Goal: Information Seeking & Learning: Check status

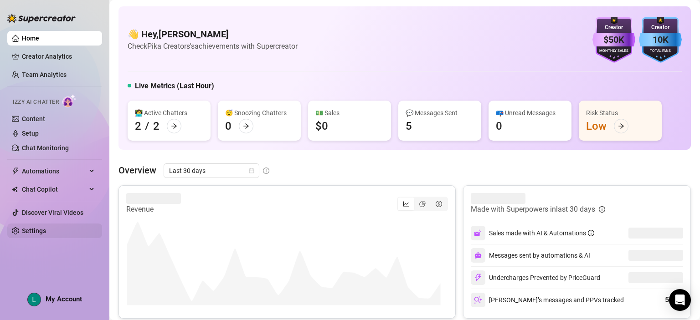
click at [40, 227] on link "Settings" at bounding box center [34, 230] width 24 height 7
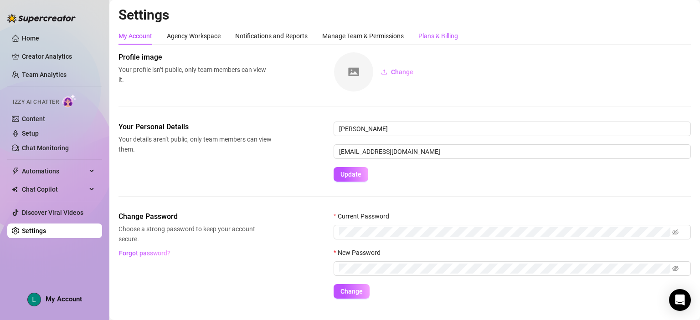
click at [428, 36] on div "Plans & Billing" at bounding box center [439, 36] width 40 height 10
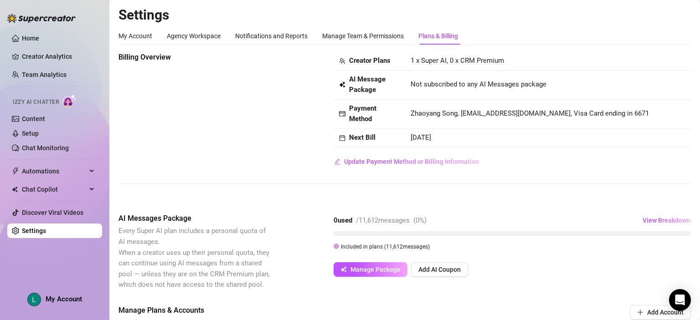
click at [63, 67] on ul "Home Creator Analytics Team Analytics Izzy AI Chatter Content Setup Chat Monito…" at bounding box center [54, 134] width 95 height 215
click at [60, 78] on link "Team Analytics" at bounding box center [44, 74] width 45 height 7
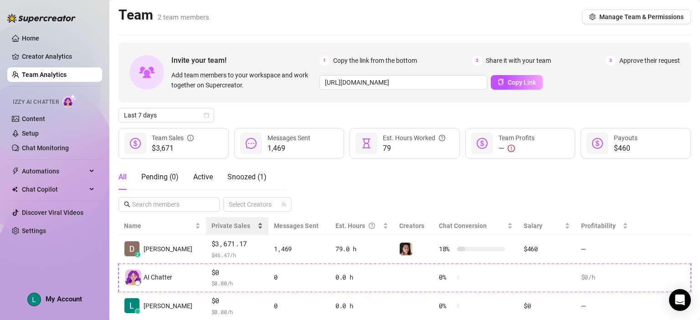
scroll to position [27, 0]
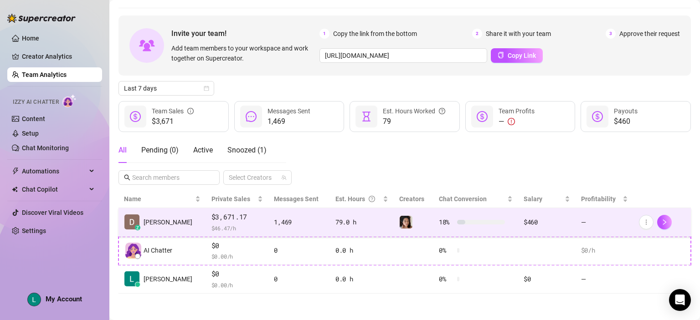
click at [244, 222] on div "$3,671.17 $ 46.47 /h" at bounding box center [238, 222] width 52 height 21
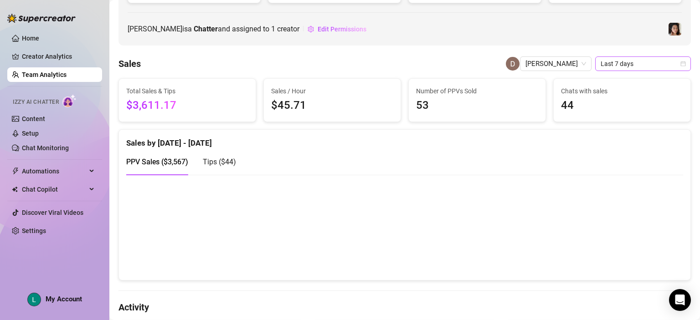
scroll to position [119, 0]
click at [654, 66] on span "Last 7 days" at bounding box center [643, 64] width 85 height 14
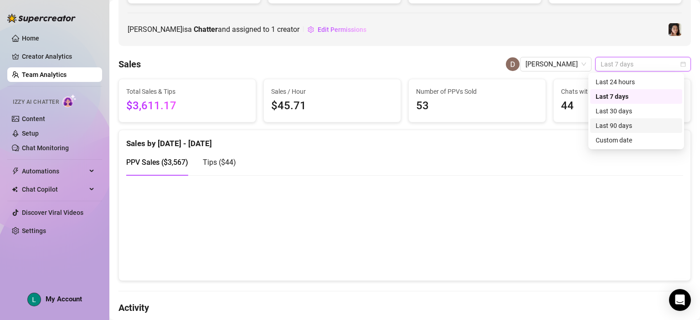
click at [632, 122] on div "Last 90 days" at bounding box center [636, 126] width 81 height 10
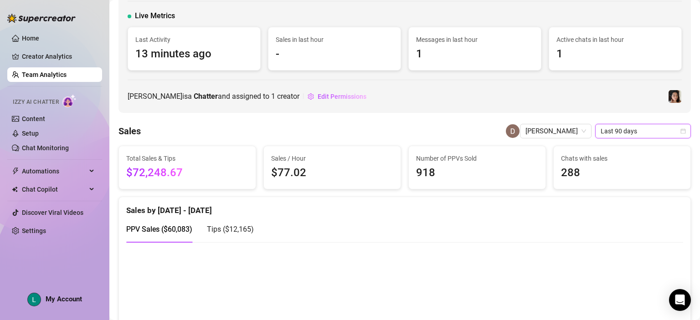
scroll to position [0, 0]
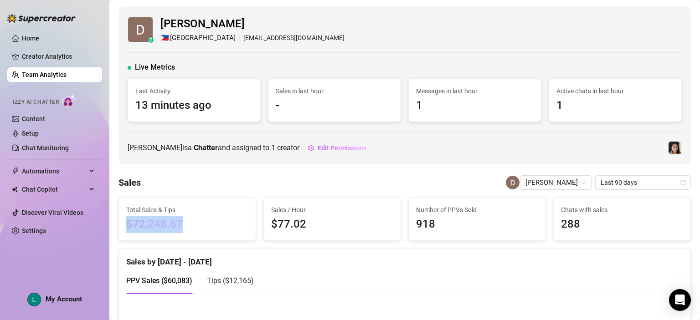
drag, startPoint x: 187, startPoint y: 223, endPoint x: 116, endPoint y: 222, distance: 71.1
click at [116, 222] on div "Total Sales & Tips $72,248.67" at bounding box center [187, 219] width 145 height 44
copy span "$72,248.67"
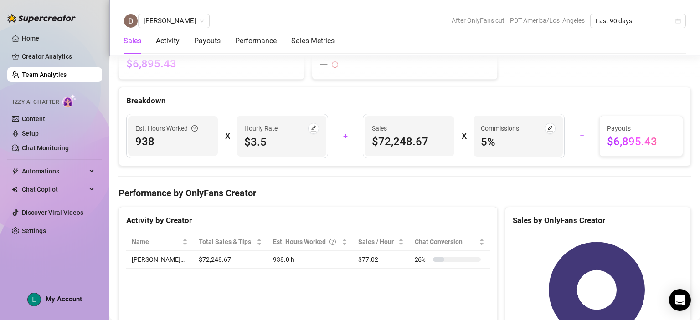
scroll to position [1001, 0]
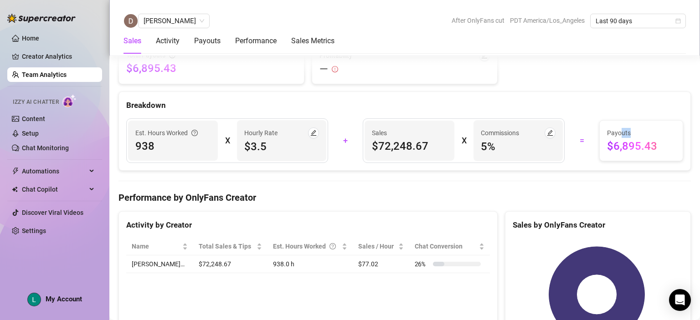
drag, startPoint x: 659, startPoint y: 134, endPoint x: 615, endPoint y: 134, distance: 44.7
click at [615, 134] on span "Payouts" at bounding box center [641, 133] width 68 height 10
click at [656, 148] on span "$6,895.43" at bounding box center [641, 146] width 68 height 15
drag, startPoint x: 656, startPoint y: 143, endPoint x: 604, endPoint y: 144, distance: 51.5
click at [607, 144] on span "$6,895.43" at bounding box center [641, 146] width 68 height 15
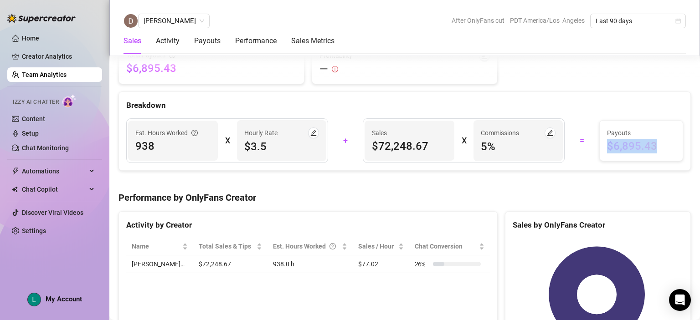
copy span "$6,895.43"
